Goal: Task Accomplishment & Management: Manage account settings

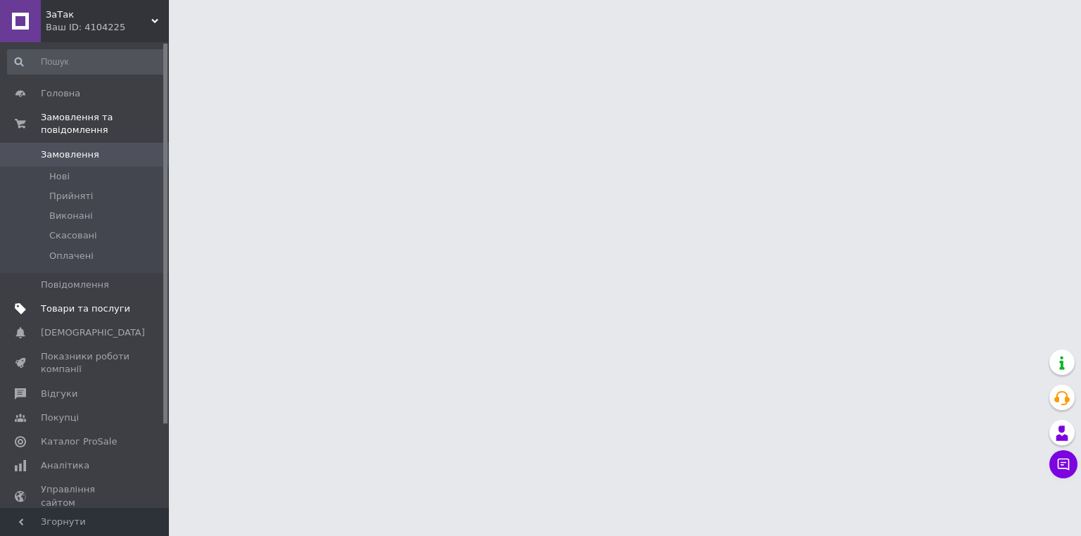
click at [102, 305] on link "Товари та послуги" at bounding box center [86, 309] width 173 height 24
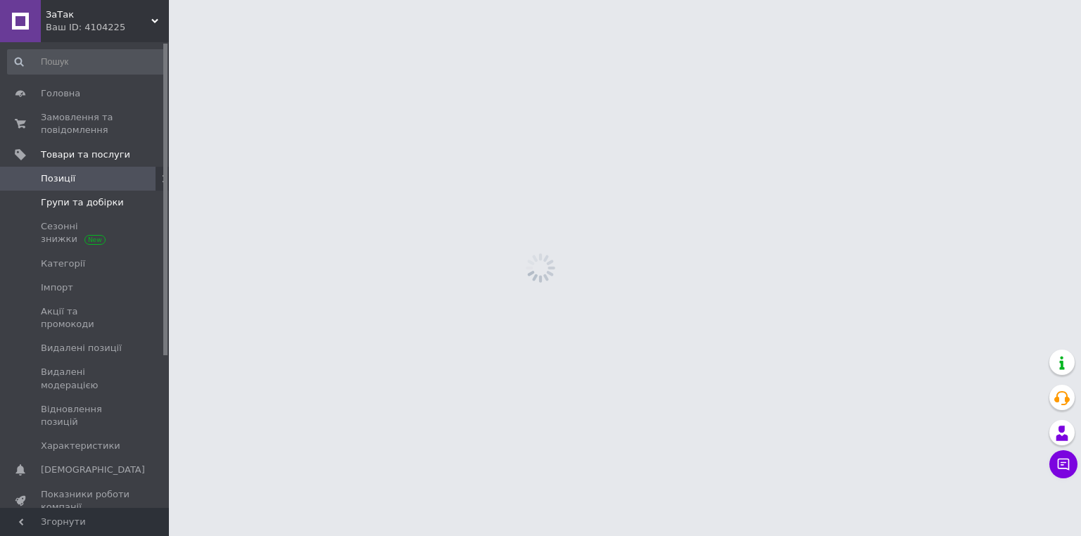
click at [125, 201] on span "Групи та добірки" at bounding box center [85, 202] width 89 height 13
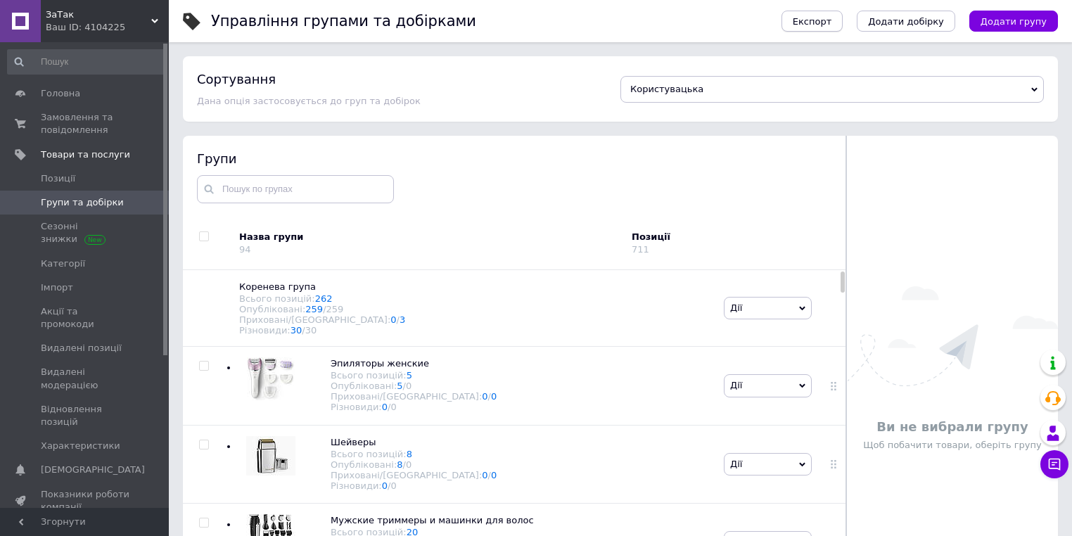
click at [833, 19] on span "Експорт" at bounding box center [812, 21] width 39 height 11
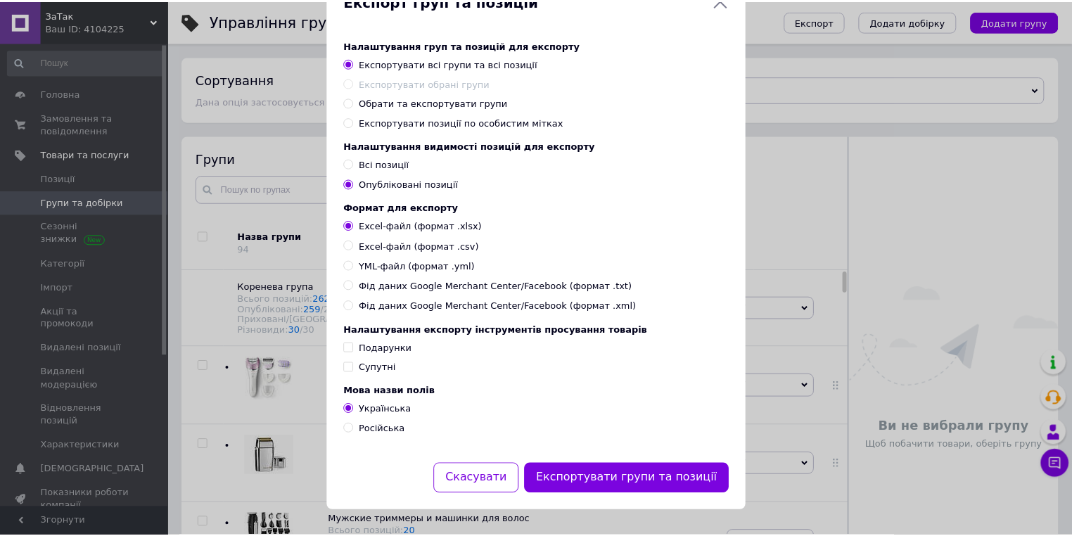
scroll to position [60, 0]
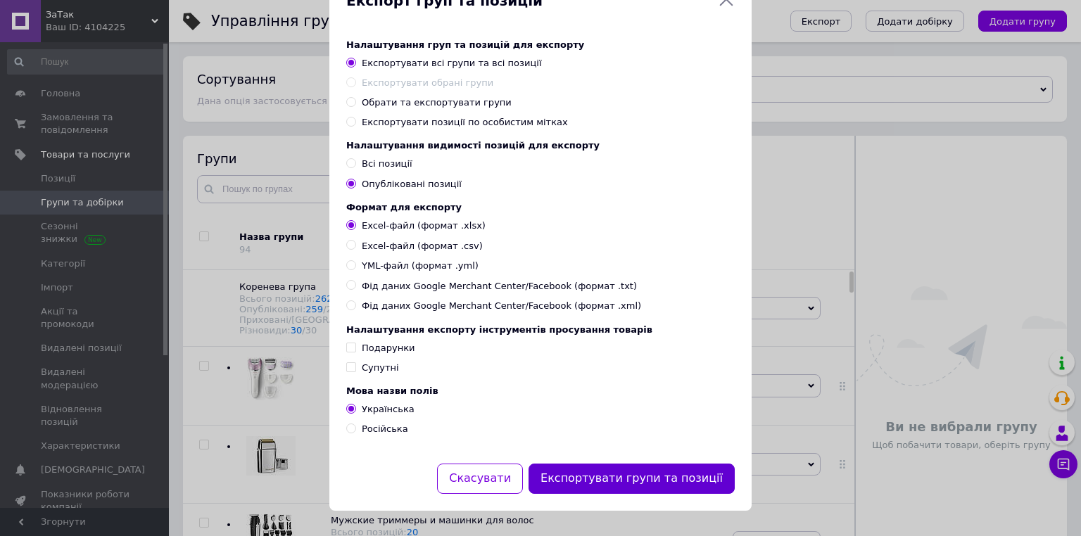
click at [676, 481] on button "Експортувати групи та позиції" at bounding box center [631, 479] width 206 height 30
